Goal: Information Seeking & Learning: Learn about a topic

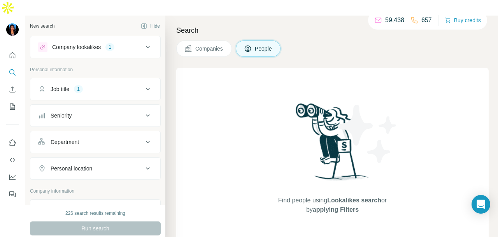
click at [122, 80] on button "Job title 1" at bounding box center [95, 89] width 130 height 19
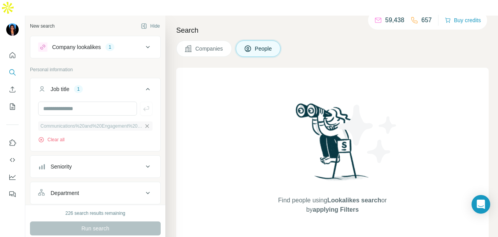
click at [145, 124] on icon "button" at bounding box center [147, 126] width 4 height 4
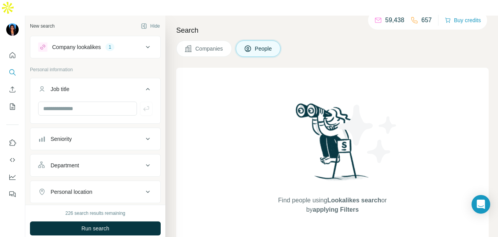
click at [109, 44] on div "1" at bounding box center [109, 47] width 9 height 7
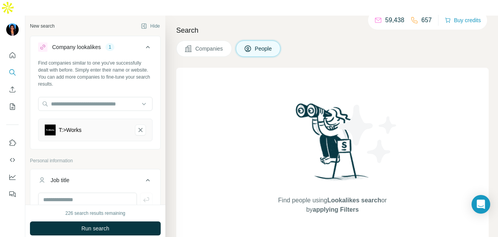
click at [138, 124] on button "T:>Works-remove-button" at bounding box center [140, 129] width 11 height 11
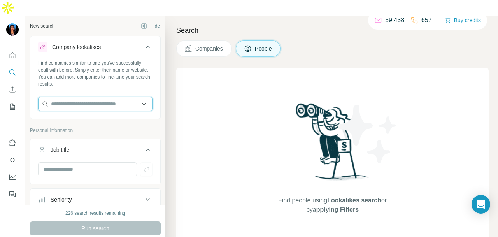
click at [128, 97] on input "text" at bounding box center [95, 104] width 114 height 14
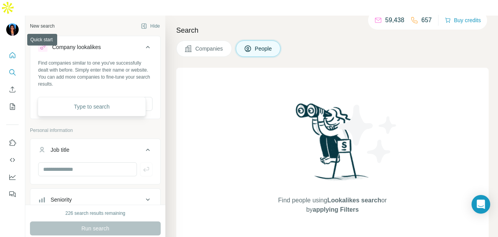
click at [15, 52] on icon "Quick start" at bounding box center [13, 55] width 6 height 6
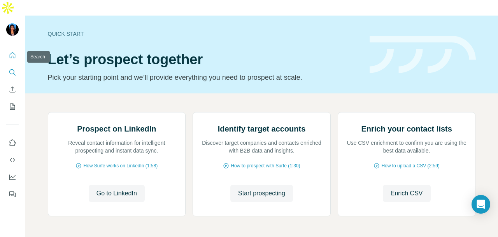
click at [16, 68] on icon "Search" at bounding box center [13, 72] width 8 height 8
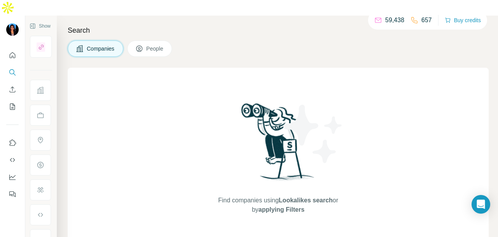
click at [156, 45] on span "People" at bounding box center [155, 49] width 18 height 8
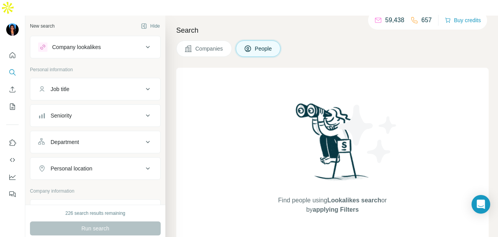
click at [116, 138] on div "Department" at bounding box center [90, 142] width 105 height 8
click at [110, 157] on input at bounding box center [91, 161] width 96 height 9
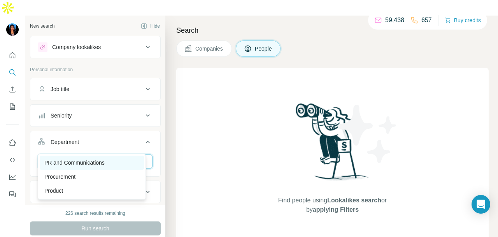
type input "**"
click at [99, 160] on p "PR and Communications" at bounding box center [74, 163] width 60 height 8
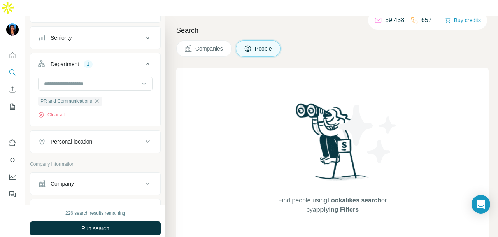
scroll to position [117, 0]
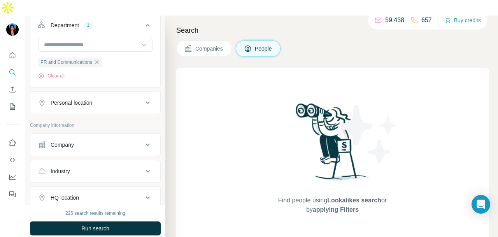
click at [84, 95] on button "Personal location" at bounding box center [95, 102] width 130 height 19
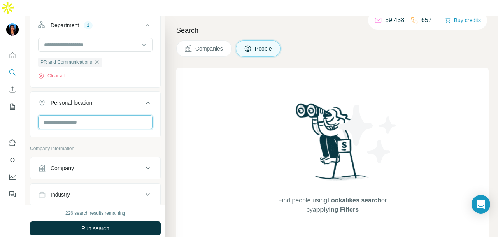
click at [92, 115] on input "text" at bounding box center [95, 122] width 114 height 14
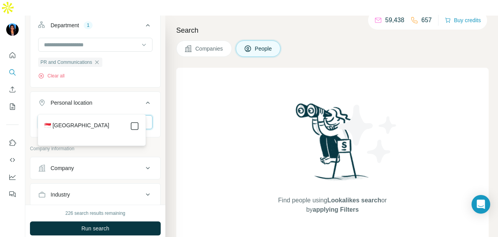
type input "****"
click at [139, 126] on icon at bounding box center [134, 125] width 9 height 9
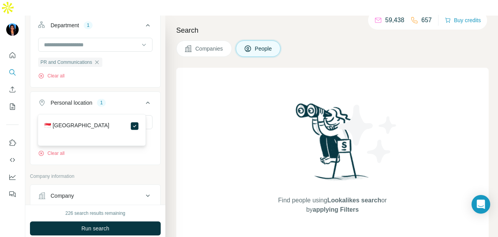
click at [152, 119] on div "**** [GEOGRAPHIC_DATA] Clear all" at bounding box center [95, 139] width 130 height 48
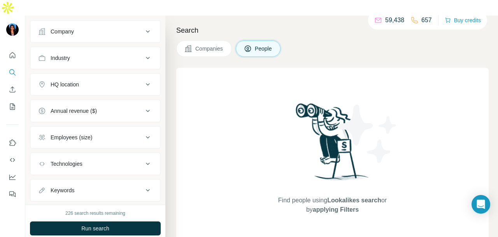
scroll to position [257, 0]
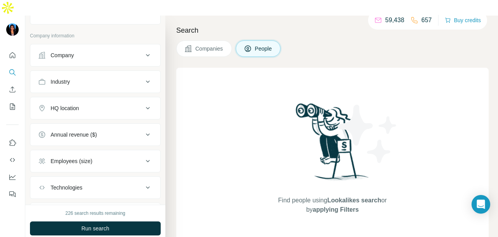
click at [89, 72] on button "Industry" at bounding box center [95, 81] width 130 height 19
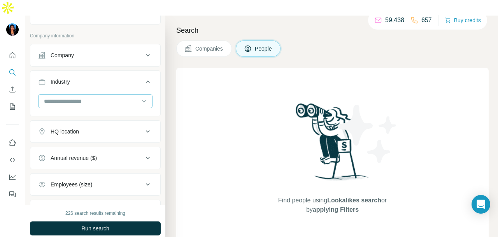
click at [86, 97] on input at bounding box center [91, 101] width 96 height 9
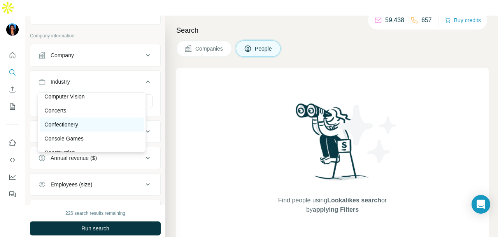
click at [102, 128] on div "Confectionery" at bounding box center [91, 125] width 95 height 8
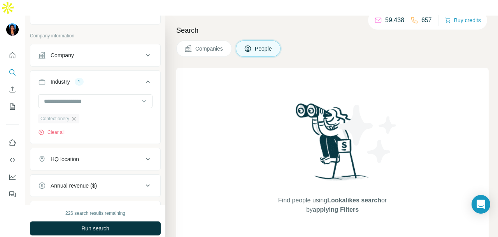
click at [75, 116] on icon "button" at bounding box center [74, 119] width 6 height 6
click at [98, 97] on input at bounding box center [91, 101] width 96 height 9
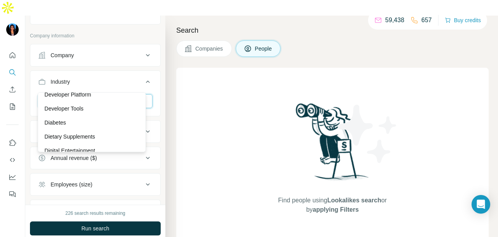
scroll to position [2256, 0]
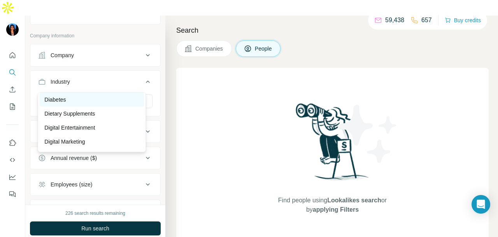
click at [98, 100] on div "Diabetes" at bounding box center [92, 100] width 104 height 14
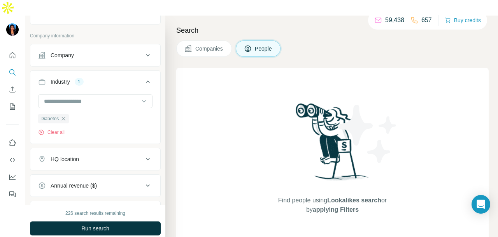
click at [120, 205] on div "226 search results remaining Run search Clear Save search Share filters" at bounding box center [95, 229] width 140 height 48
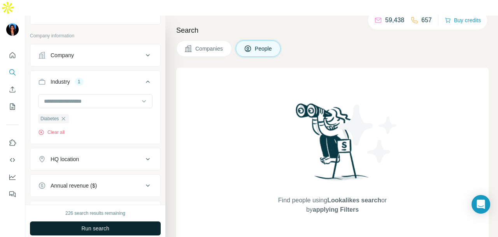
click at [120, 221] on button "Run search" at bounding box center [95, 228] width 131 height 14
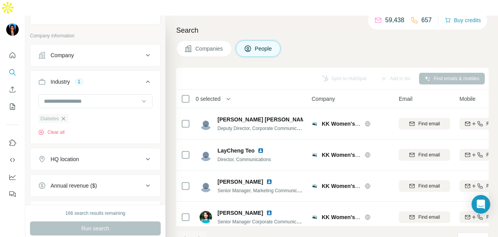
click at [66, 116] on icon "button" at bounding box center [63, 119] width 6 height 6
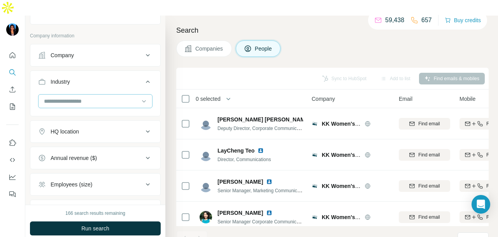
click at [108, 97] on input at bounding box center [91, 101] width 96 height 9
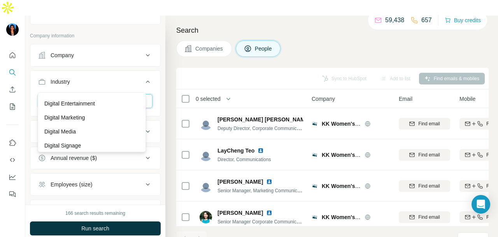
scroll to position [2295, 0]
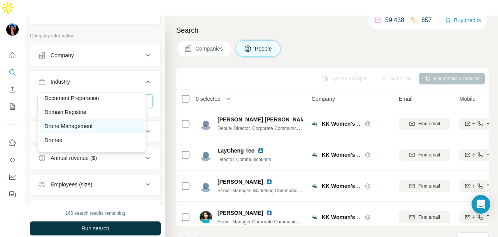
scroll to position [2451, 0]
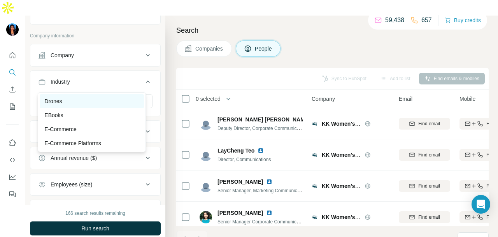
click at [108, 105] on div "Drones" at bounding box center [91, 101] width 95 height 8
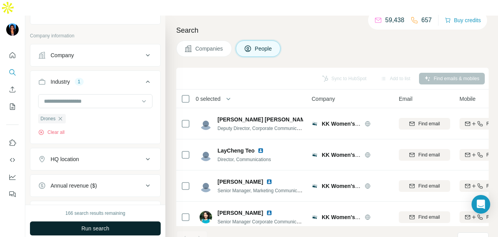
click at [121, 221] on button "Run search" at bounding box center [95, 228] width 131 height 14
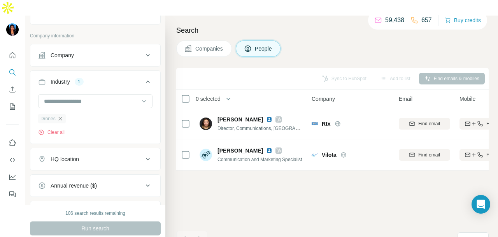
click at [58, 116] on icon "button" at bounding box center [60, 119] width 6 height 6
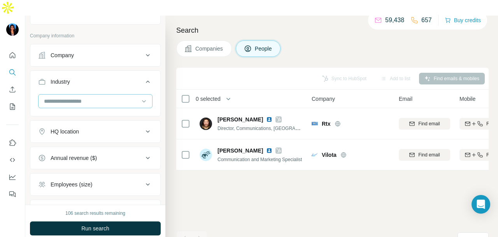
click at [93, 97] on input at bounding box center [91, 101] width 96 height 9
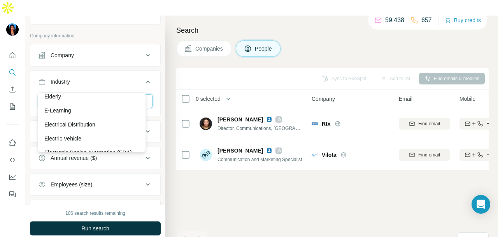
scroll to position [2607, 0]
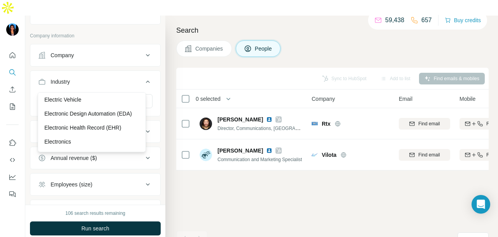
click at [81, 94] on div at bounding box center [95, 102] width 114 height 16
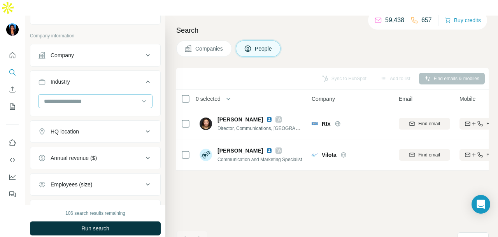
click at [82, 95] on div at bounding box center [91, 101] width 96 height 13
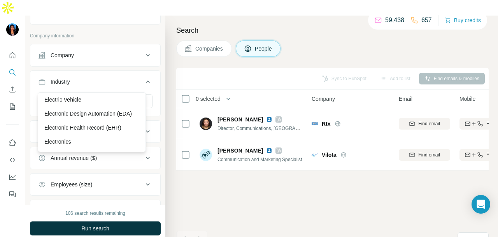
click at [85, 89] on p "Electrical Distribution" at bounding box center [69, 86] width 51 height 8
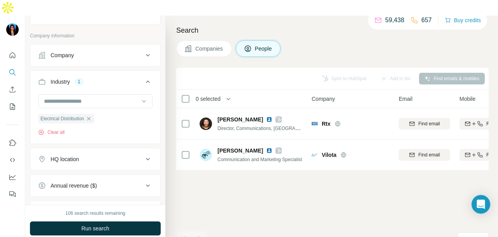
click at [102, 224] on span "Run search" at bounding box center [95, 228] width 28 height 8
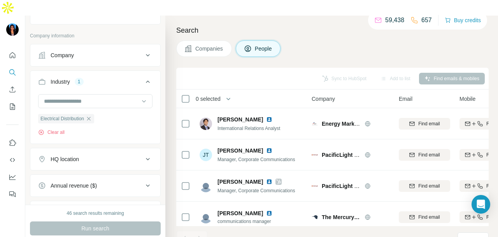
scroll to position [1036, 0]
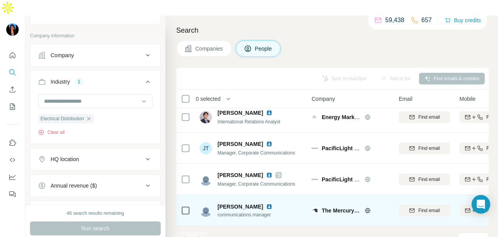
click at [266, 203] on img at bounding box center [269, 206] width 6 height 6
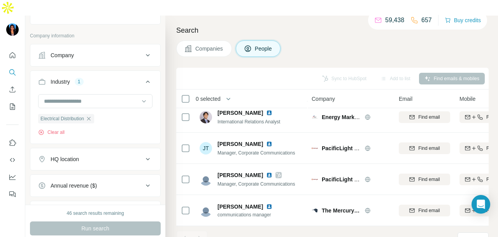
drag, startPoint x: 91, startPoint y: 103, endPoint x: 100, endPoint y: 93, distance: 13.8
click at [91, 116] on icon "button" at bounding box center [89, 119] width 6 height 6
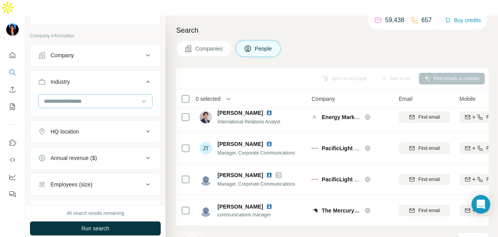
click at [102, 97] on input at bounding box center [91, 101] width 96 height 9
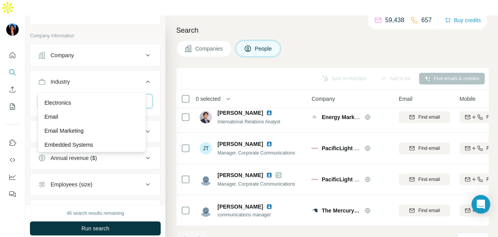
scroll to position [2684, 0]
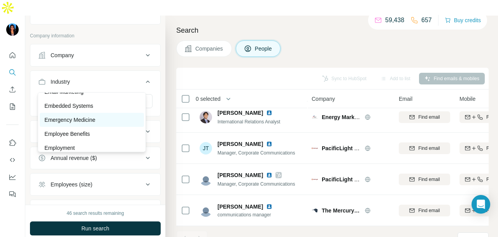
click at [112, 124] on div "Emergency Medicine" at bounding box center [91, 120] width 95 height 8
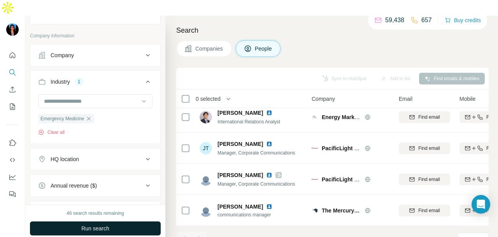
click at [104, 221] on button "Run search" at bounding box center [95, 228] width 131 height 14
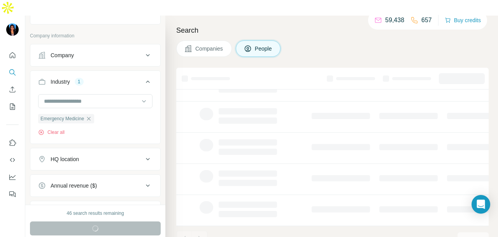
scroll to position [195, 0]
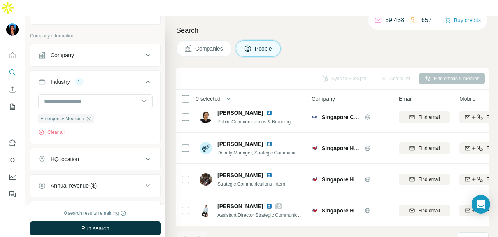
scroll to position [195, 0]
drag, startPoint x: 95, startPoint y: 101, endPoint x: 107, endPoint y: 75, distance: 28.7
click at [94, 114] on div "Emergency Medicine" at bounding box center [66, 118] width 56 height 9
click at [90, 116] on icon "button" at bounding box center [89, 119] width 6 height 6
click at [103, 97] on input at bounding box center [91, 101] width 96 height 9
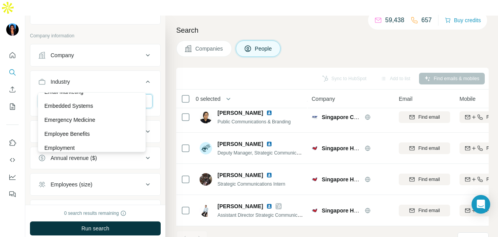
scroll to position [2957, 0]
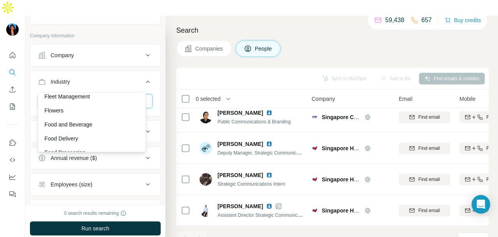
scroll to position [3229, 0]
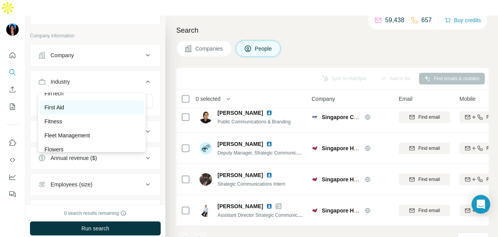
click at [93, 111] on div "First Aid" at bounding box center [91, 107] width 95 height 8
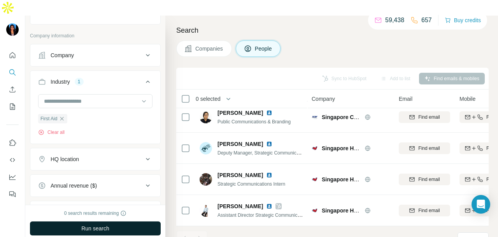
click at [126, 221] on button "Run search" at bounding box center [95, 228] width 131 height 14
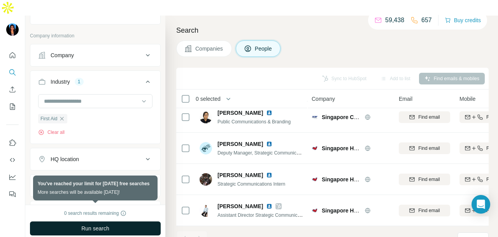
click at [130, 221] on button "Run search" at bounding box center [95, 228] width 131 height 14
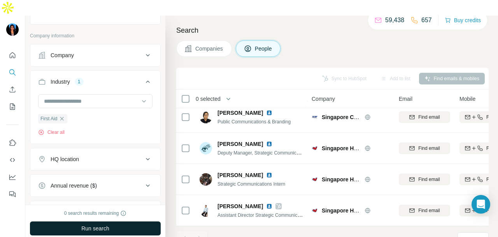
click at [75, 221] on button "Run search" at bounding box center [95, 228] width 131 height 14
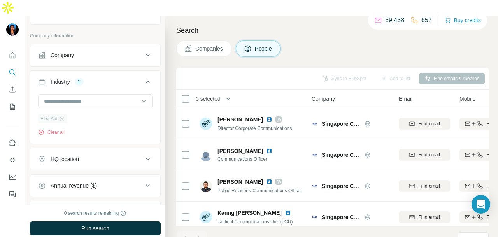
click at [68, 104] on div "First Aid Clear all" at bounding box center [95, 115] width 114 height 42
click at [60, 114] on div "First Aid Clear all" at bounding box center [52, 125] width 29 height 22
click at [63, 114] on div "First Aid" at bounding box center [52, 118] width 29 height 9
click at [65, 116] on icon "button" at bounding box center [62, 119] width 6 height 6
click at [80, 76] on button "Industry" at bounding box center [95, 83] width 130 height 22
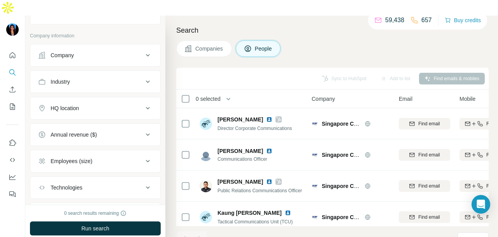
click at [103, 72] on button "Industry" at bounding box center [95, 81] width 130 height 19
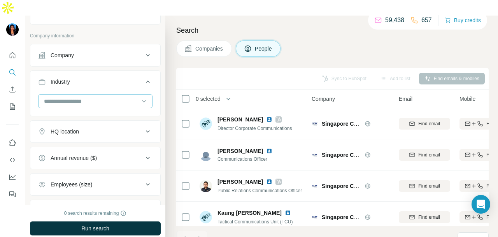
click at [106, 97] on input at bounding box center [91, 101] width 96 height 9
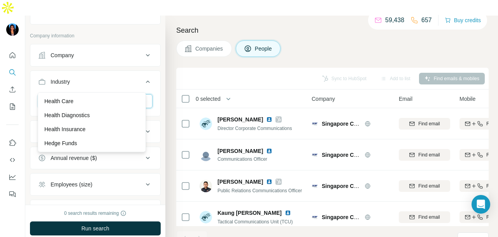
scroll to position [3696, 0]
click at [112, 93] on div "Grocery" at bounding box center [91, 89] width 95 height 8
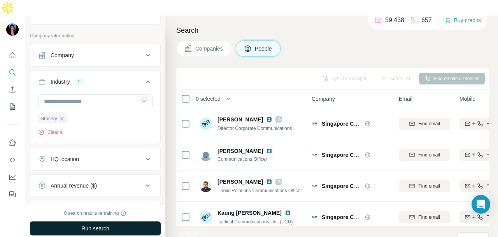
click at [122, 221] on button "Run search" at bounding box center [95, 228] width 131 height 14
